Goal: Information Seeking & Learning: Learn about a topic

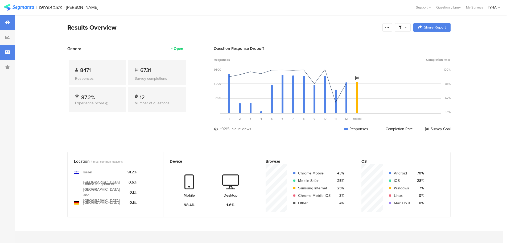
click at [7, 54] on icon at bounding box center [7, 52] width 5 height 4
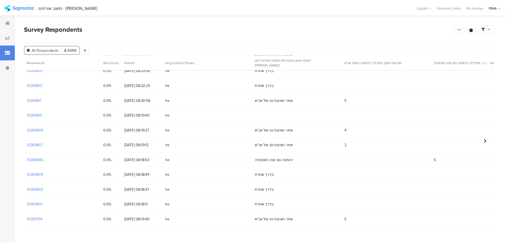
scroll to position [193, 0]
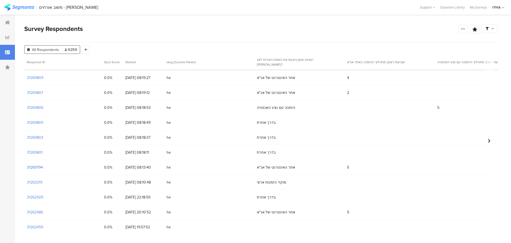
click at [40, 166] on section "31269794" at bounding box center [35, 167] width 16 height 6
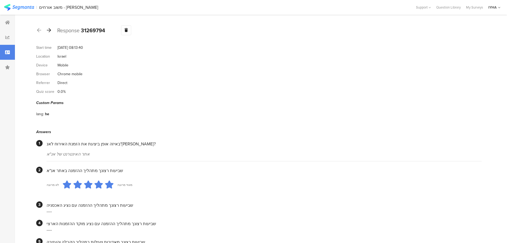
click at [52, 32] on div at bounding box center [49, 30] width 6 height 9
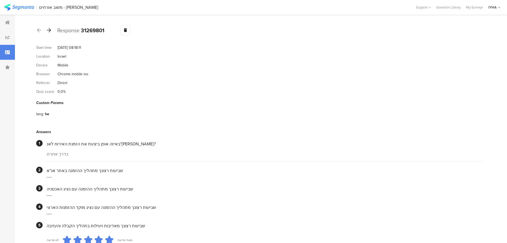
click at [50, 30] on icon at bounding box center [49, 30] width 4 height 5
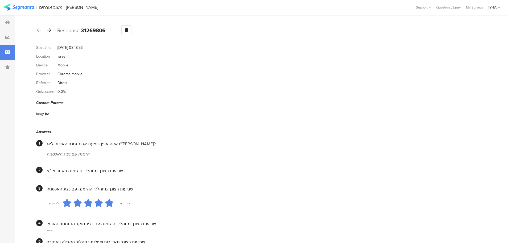
click at [50, 29] on icon at bounding box center [49, 30] width 4 height 5
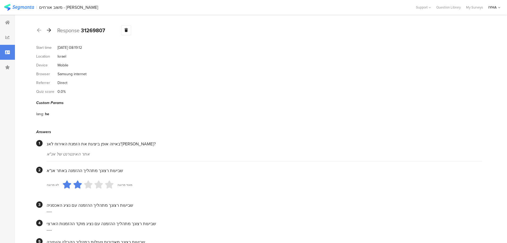
click at [50, 31] on icon at bounding box center [49, 30] width 4 height 5
click at [48, 30] on icon at bounding box center [49, 30] width 4 height 5
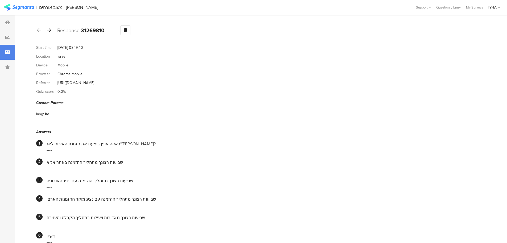
click at [47, 29] on icon at bounding box center [49, 30] width 4 height 5
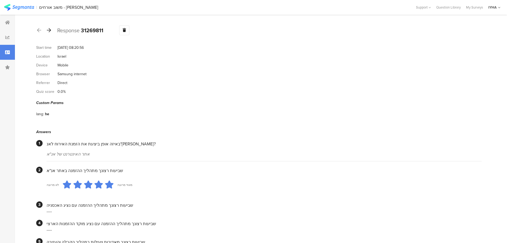
click at [49, 31] on icon at bounding box center [49, 30] width 4 height 5
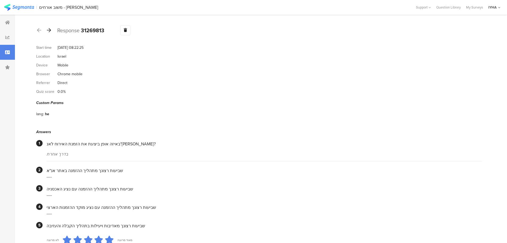
click at [49, 30] on icon at bounding box center [49, 30] width 4 height 5
click at [47, 30] on icon at bounding box center [49, 30] width 4 height 5
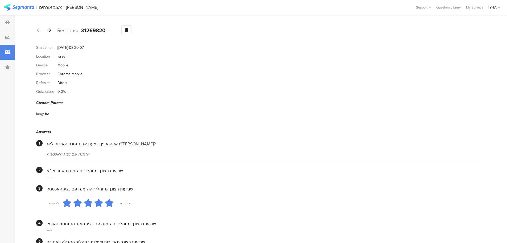
click at [50, 31] on icon at bounding box center [49, 30] width 4 height 5
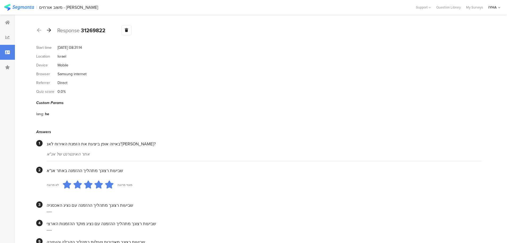
click at [50, 30] on icon at bounding box center [49, 30] width 4 height 5
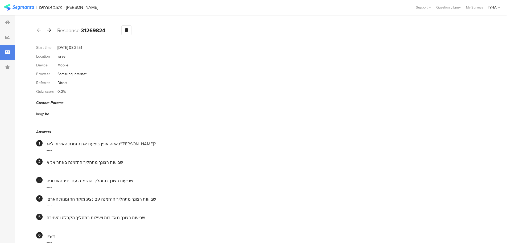
click at [50, 28] on icon at bounding box center [49, 30] width 4 height 5
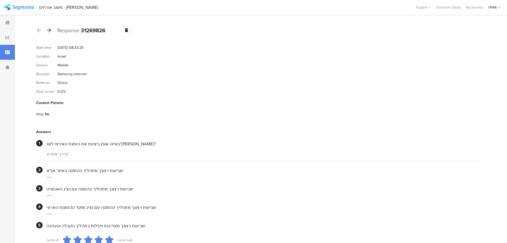
click at [50, 30] on icon at bounding box center [49, 30] width 4 height 5
click at [49, 31] on icon at bounding box center [49, 30] width 4 height 5
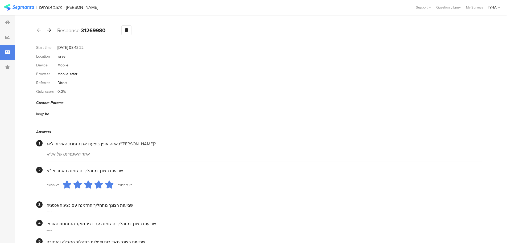
click at [50, 30] on icon at bounding box center [49, 30] width 4 height 5
click at [50, 29] on icon at bounding box center [49, 30] width 4 height 5
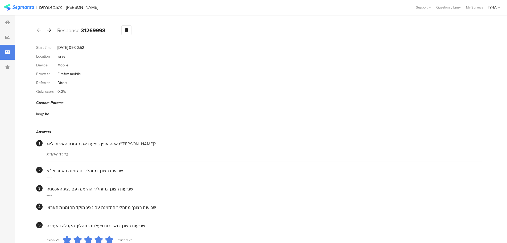
click at [50, 30] on icon at bounding box center [49, 30] width 4 height 5
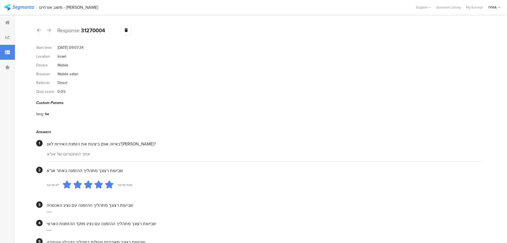
click at [51, 31] on icon at bounding box center [49, 30] width 4 height 5
click at [50, 31] on icon at bounding box center [49, 30] width 4 height 5
